Goal: Book appointment/travel/reservation

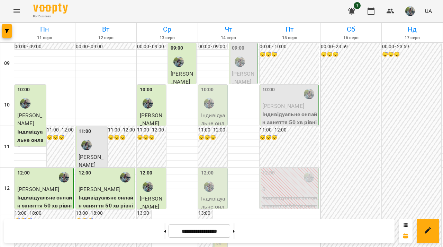
click at [249, 65] on div "09:00" at bounding box center [244, 56] width 24 height 25
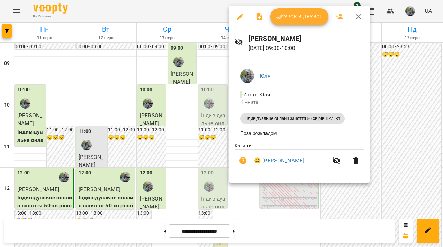
click at [210, 80] on div at bounding box center [221, 123] width 443 height 247
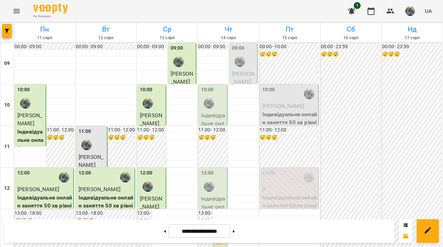
click at [244, 74] on span "[PERSON_NAME]" at bounding box center [243, 77] width 23 height 15
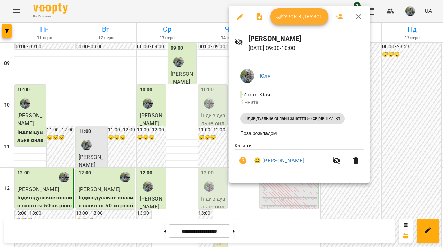
click at [217, 70] on div at bounding box center [221, 123] width 443 height 247
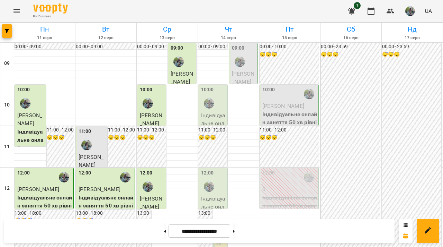
scroll to position [326, 0]
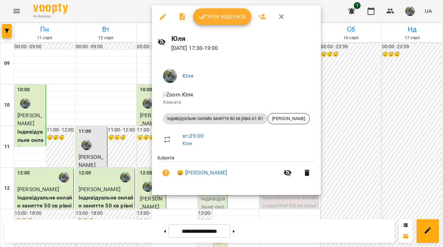
click at [147, 126] on div at bounding box center [221, 123] width 443 height 247
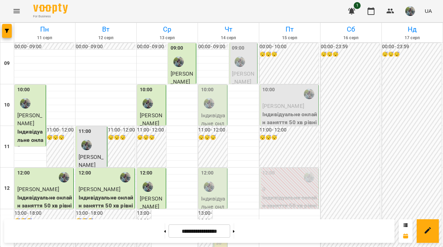
scroll to position [167, 0]
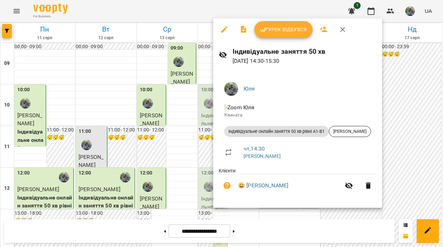
click at [178, 125] on div at bounding box center [221, 123] width 443 height 247
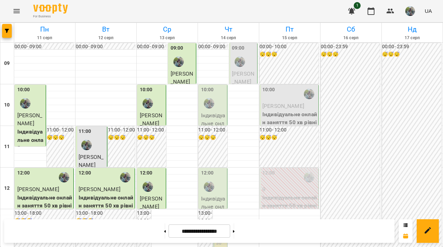
scroll to position [0, 0]
click at [201, 103] on div at bounding box center [209, 103] width 16 height 16
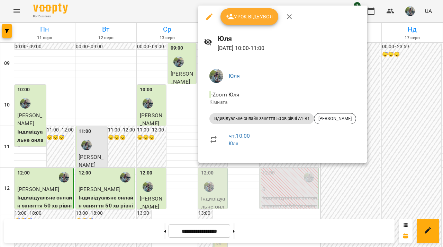
click at [124, 69] on div at bounding box center [221, 123] width 443 height 247
